Goal: Information Seeking & Learning: Learn about a topic

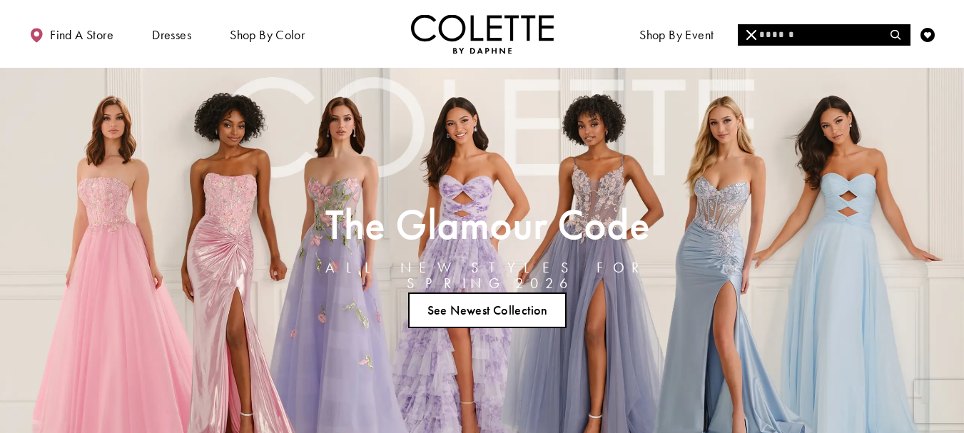
click at [794, 36] on input "Search" at bounding box center [824, 34] width 172 height 21
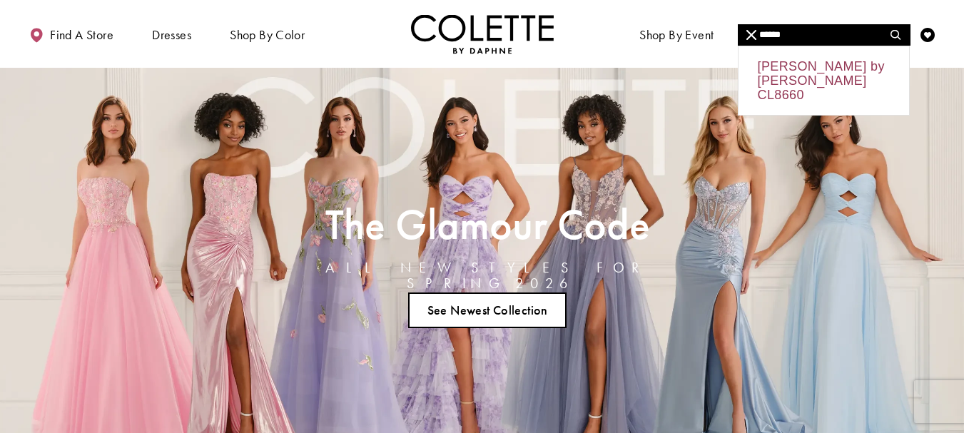
click at [811, 67] on div "[PERSON_NAME] by [PERSON_NAME] CL8660" at bounding box center [823, 80] width 170 height 68
type input "**********"
